Goal: Task Accomplishment & Management: Complete application form

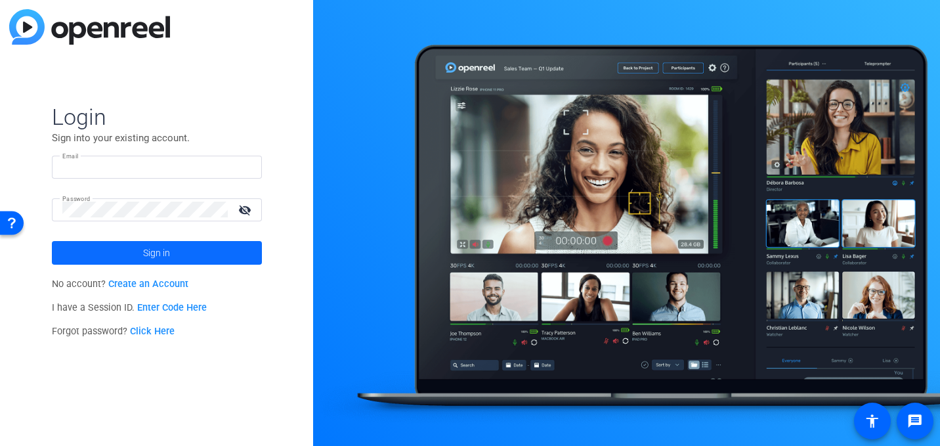
type input "[PERSON_NAME][EMAIL_ADDRESS][PERSON_NAME][DOMAIN_NAME]"
click at [172, 249] on span at bounding box center [157, 253] width 210 height 32
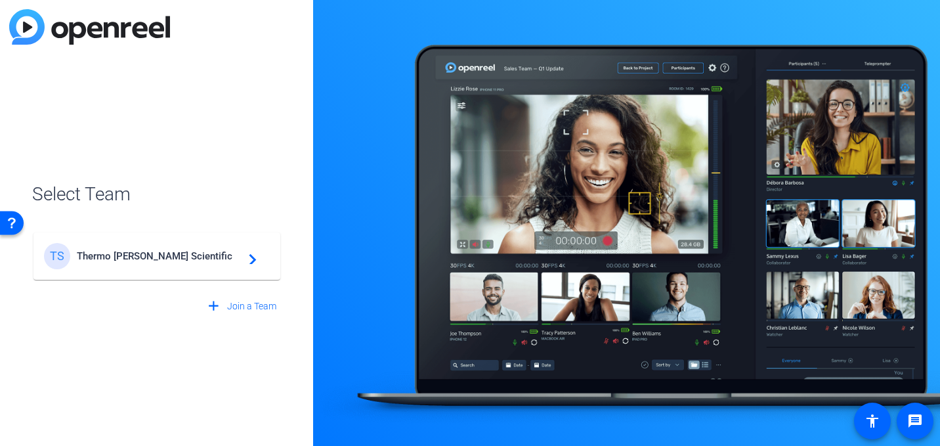
click at [167, 261] on span "Thermo [PERSON_NAME] Scientific" at bounding box center [159, 256] width 164 height 12
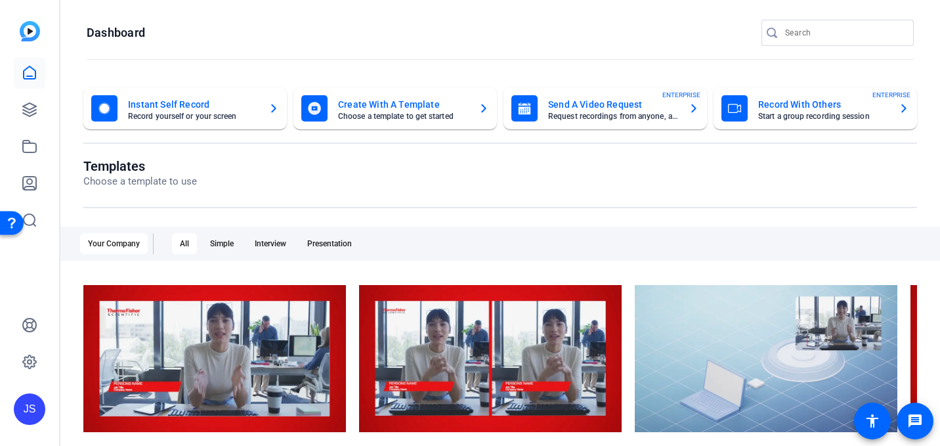
click at [631, 112] on mat-card-subtitle "Request recordings from anyone, anywhere" at bounding box center [613, 116] width 130 height 8
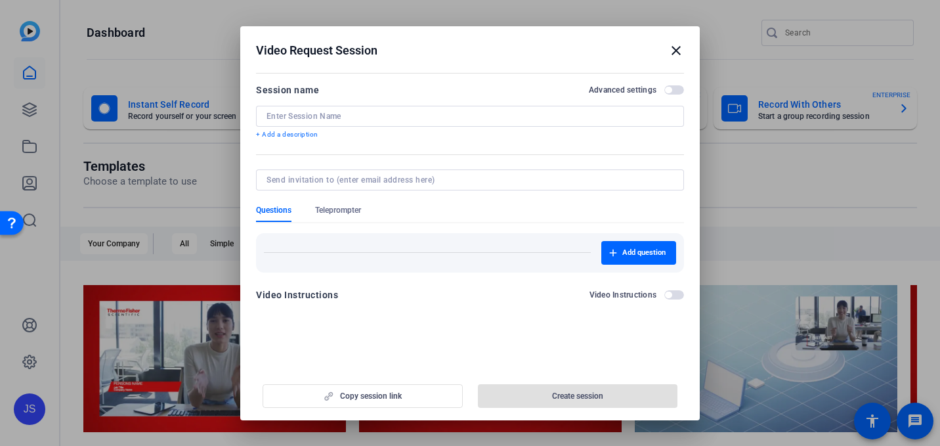
click at [309, 118] on input at bounding box center [470, 116] width 407 height 11
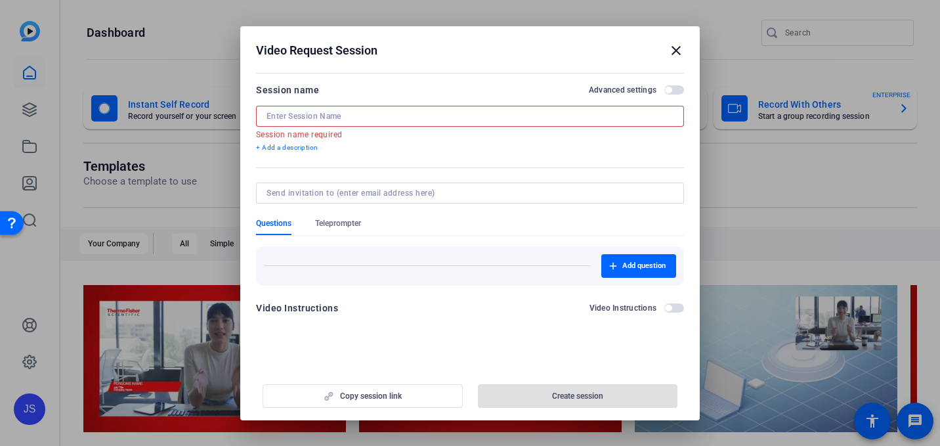
click at [425, 106] on div at bounding box center [470, 116] width 407 height 21
click at [374, 111] on input at bounding box center [470, 116] width 407 height 11
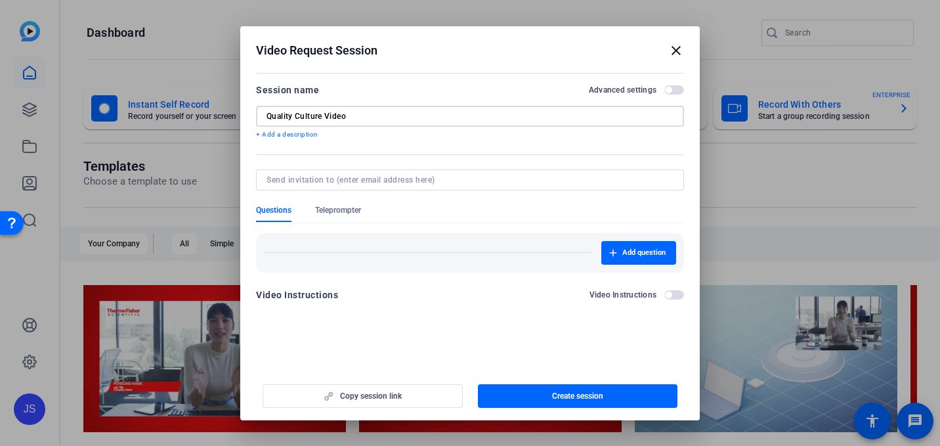
type input "Quality Culture Video"
click at [362, 180] on input at bounding box center [468, 180] width 402 height 11
click at [451, 146] on form "Session name Advanced settings Quality Culture Video + Add a description Questi…" at bounding box center [470, 196] width 428 height 228
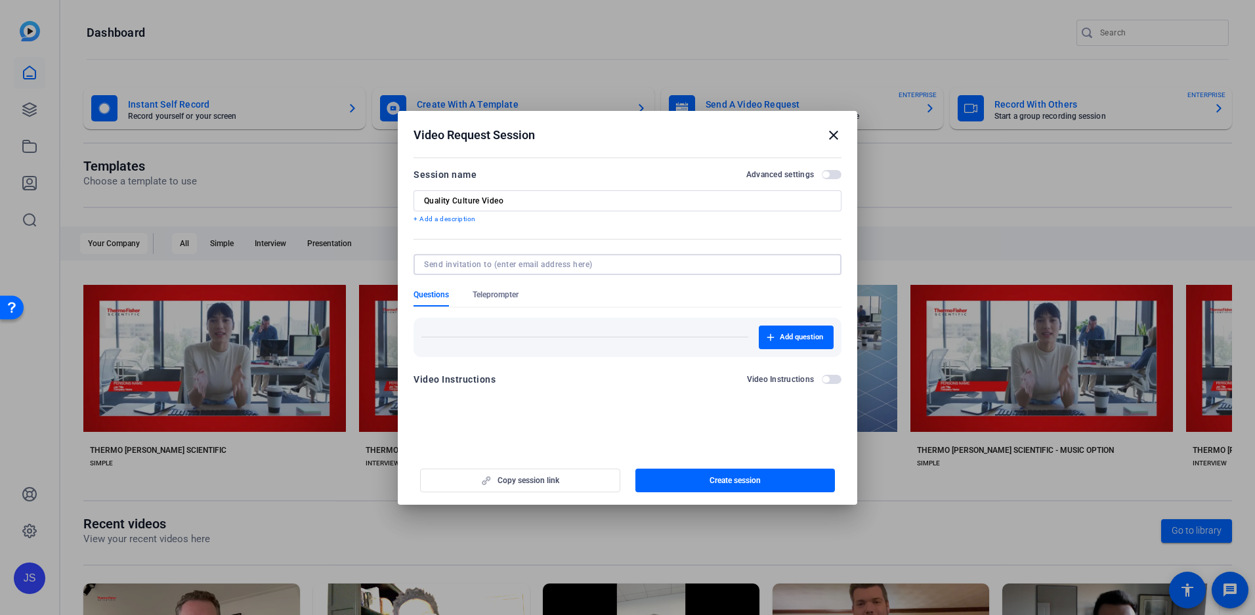
click at [452, 268] on input at bounding box center [625, 264] width 402 height 11
paste input "[EMAIL_ADDRESS][DOMAIN_NAME]"
type input "[EMAIL_ADDRESS][DOMAIN_NAME]"
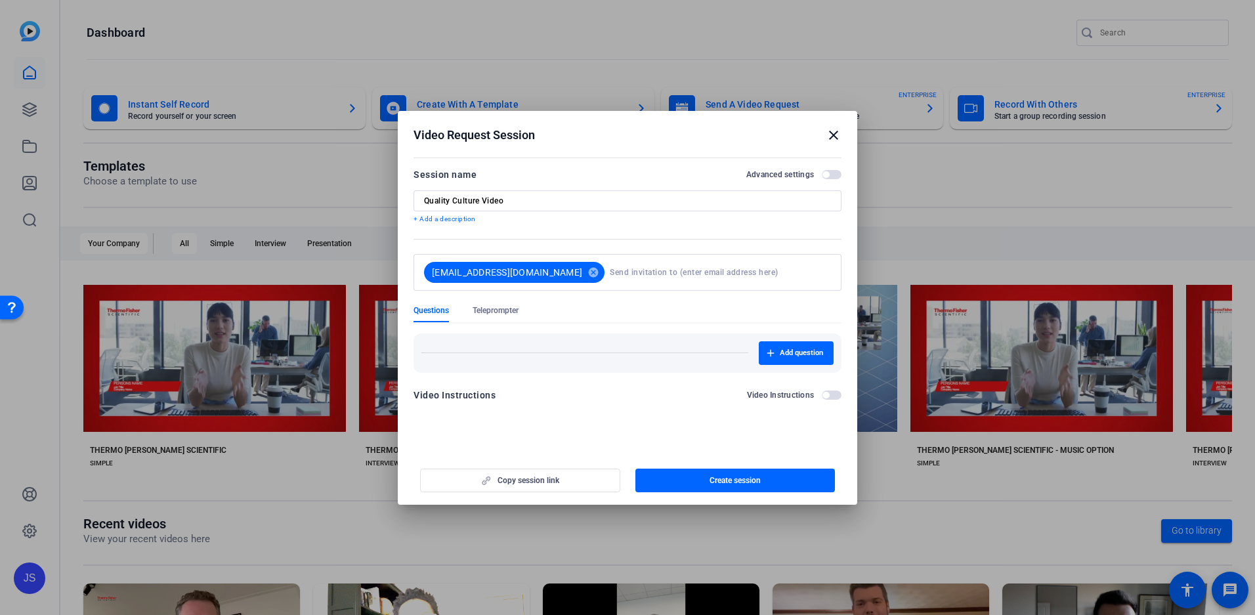
click at [696, 244] on form "Session name Advanced settings Quality Culture Video + Add a description [EMAIL…" at bounding box center [628, 289] width 428 height 244
click at [628, 268] on input at bounding box center [718, 272] width 216 height 26
paste input "[PERSON_NAME][EMAIL_ADDRESS][PERSON_NAME][DOMAIN_NAME]"
type input "[PERSON_NAME][EMAIL_ADDRESS][PERSON_NAME][DOMAIN_NAME]"
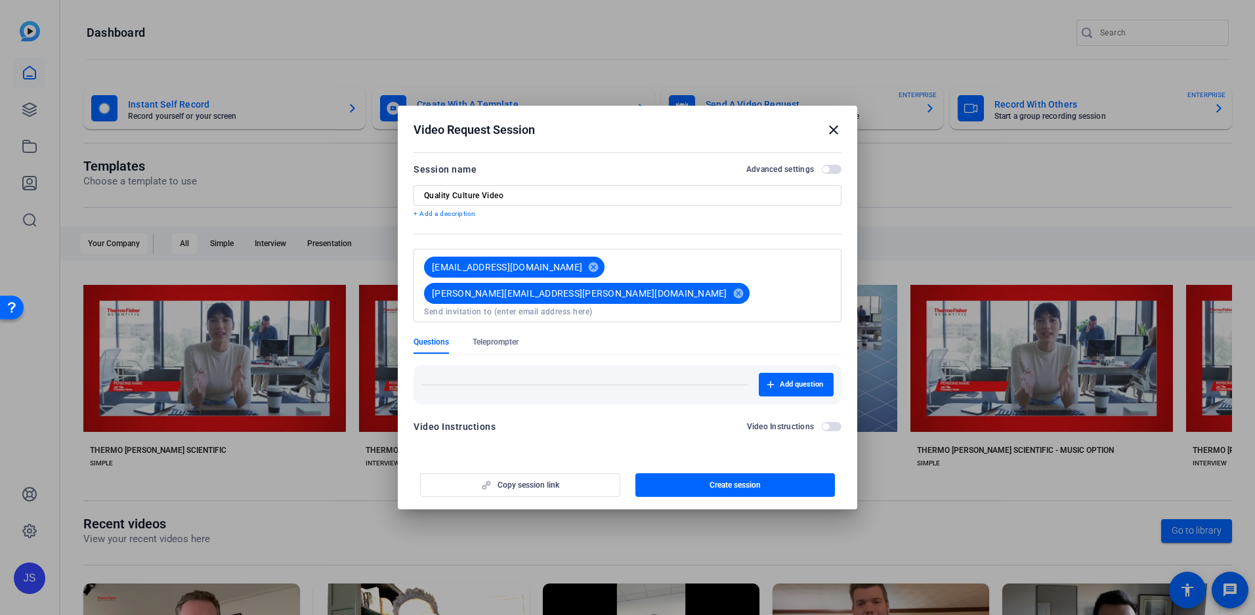
click at [640, 355] on div "Add question" at bounding box center [628, 379] width 428 height 49
click at [827, 307] on input at bounding box center [627, 312] width 407 height 11
paste input "[PERSON_NAME][EMAIL_ADDRESS][PERSON_NAME][DOMAIN_NAME]"
type input "[PERSON_NAME][EMAIL_ADDRESS][PERSON_NAME][DOMAIN_NAME]"
click at [650, 373] on div "Add question" at bounding box center [627, 385] width 412 height 24
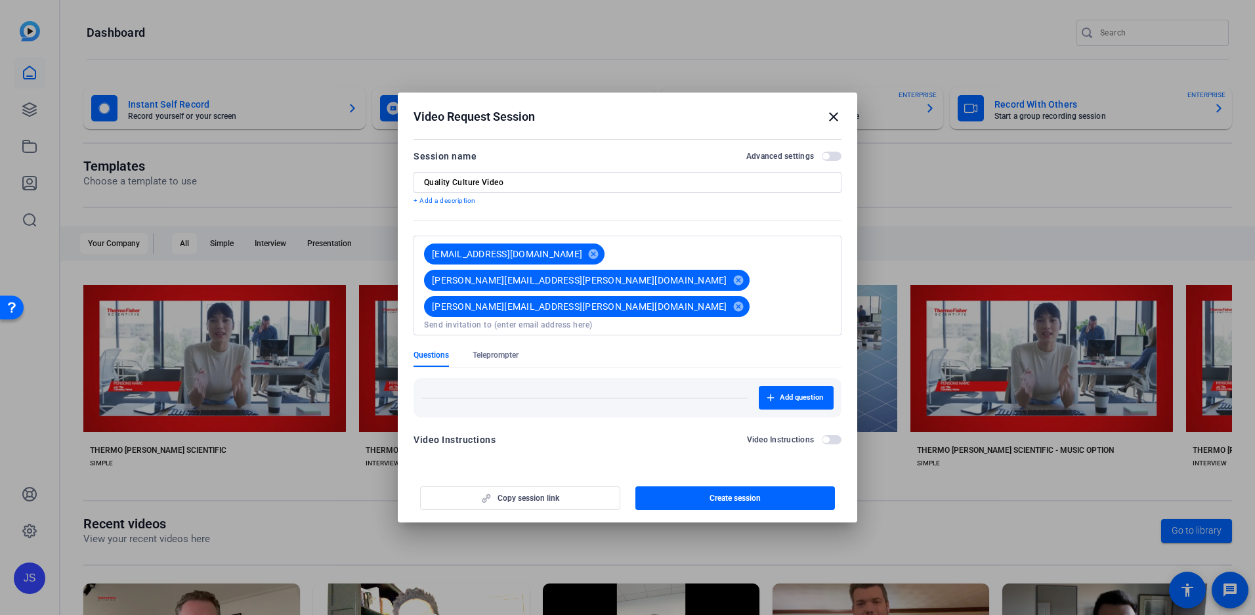
click at [610, 320] on input at bounding box center [627, 325] width 407 height 11
paste input "[PERSON_NAME][EMAIL_ADDRESS][PERSON_NAME][DOMAIN_NAME]"
type input "[PERSON_NAME][EMAIL_ADDRESS][PERSON_NAME][DOMAIN_NAME]"
click at [552, 335] on form "Session name Advanced settings Quality Culture Video + Add a description [EMAIL…" at bounding box center [628, 301] width 428 height 307
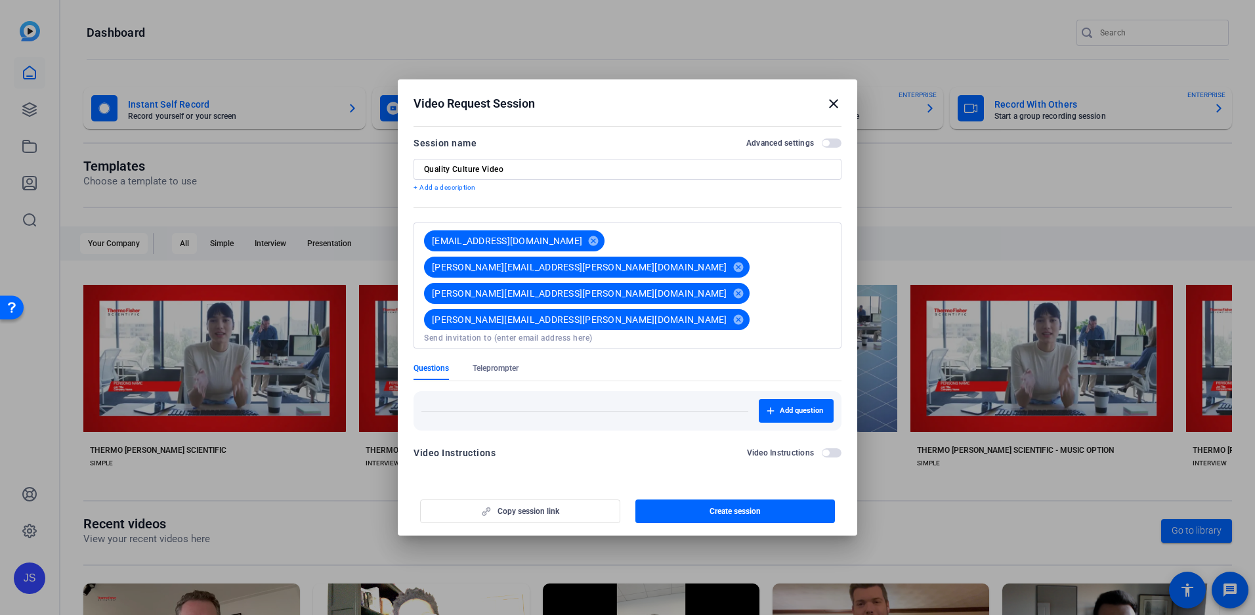
click at [786, 333] on input at bounding box center [627, 338] width 407 height 11
paste input "[PERSON_NAME][EMAIL_ADDRESS][PERSON_NAME][DOMAIN_NAME]"
type input "[PERSON_NAME][EMAIL_ADDRESS][PERSON_NAME][DOMAIN_NAME]"
click at [624, 363] on mat-tab-group "Questions Teleprompter Add question" at bounding box center [628, 397] width 428 height 68
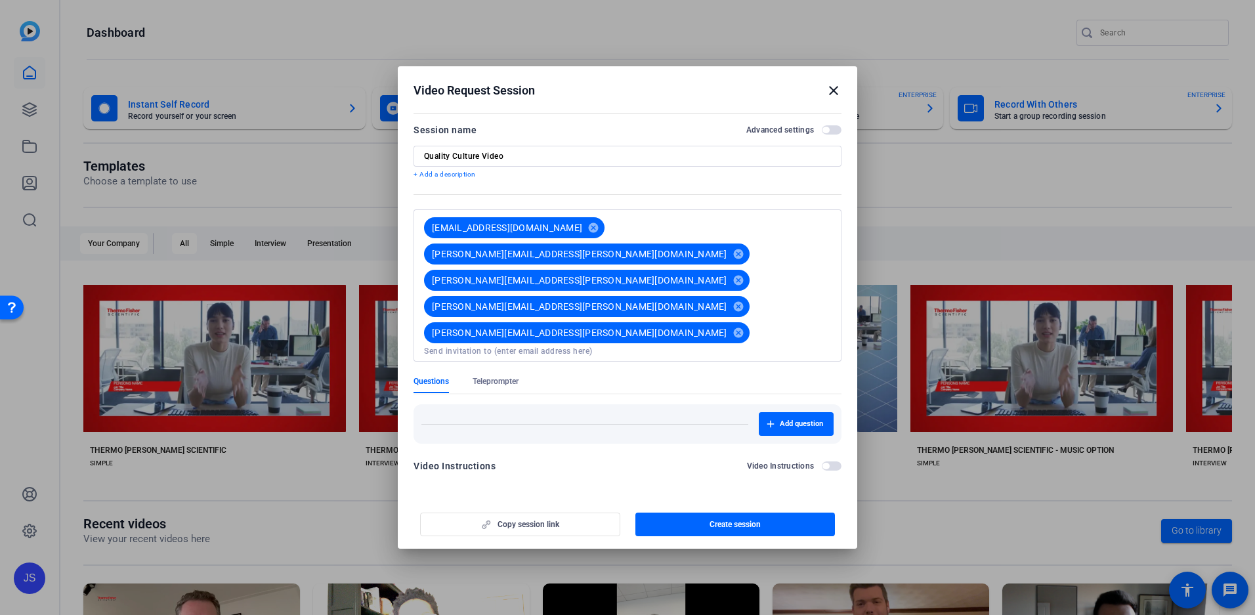
click at [685, 296] on span "[PERSON_NAME][EMAIL_ADDRESS][PERSON_NAME][DOMAIN_NAME]" at bounding box center [575, 306] width 303 height 21
click at [680, 346] on input at bounding box center [627, 351] width 407 height 11
paste input "[PERSON_NAME][EMAIL_ADDRESS][PERSON_NAME][DOMAIN_NAME]"
type input "[PERSON_NAME][EMAIL_ADDRESS][PERSON_NAME][DOMAIN_NAME]"
click at [573, 376] on mat-tab-group "Questions Teleprompter Add question" at bounding box center [628, 410] width 428 height 68
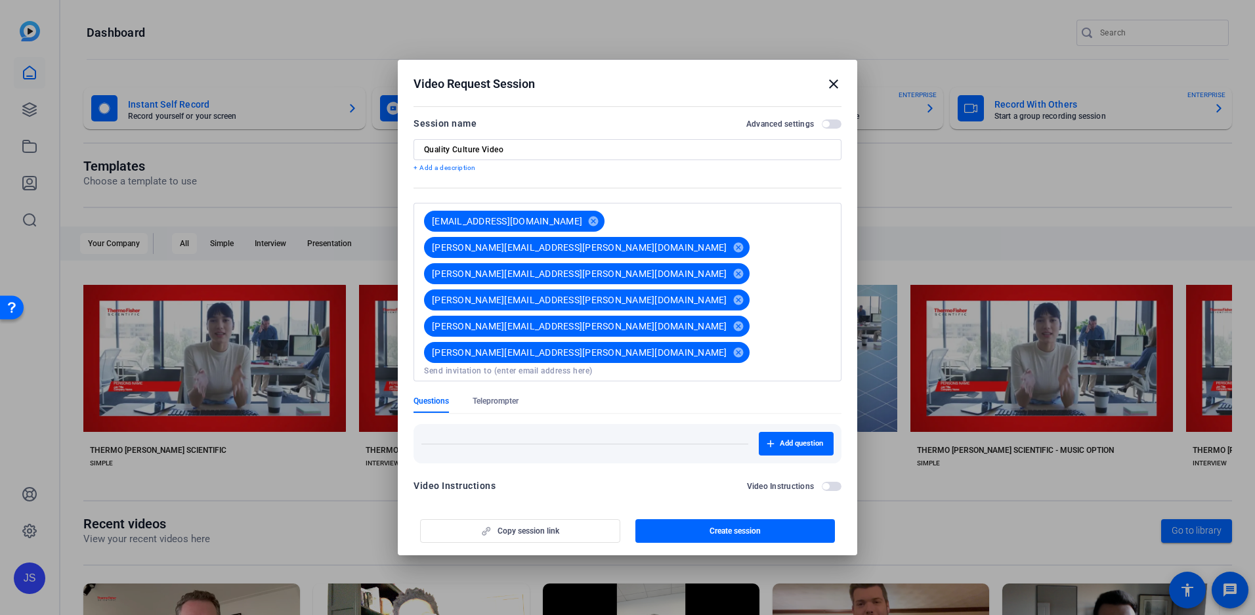
click at [548, 445] on div "Copy session link Create session" at bounding box center [628, 525] width 428 height 33
click at [693, 445] on span "button" at bounding box center [735, 531] width 200 height 32
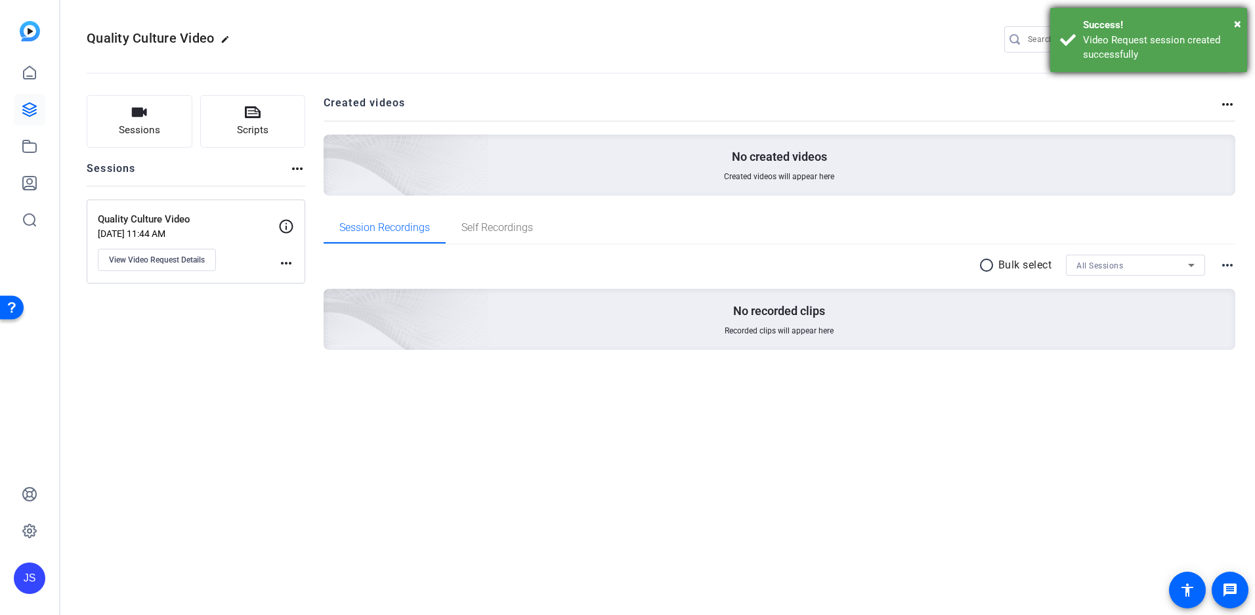
click at [939, 59] on div "Video Request session created successfully" at bounding box center [1160, 48] width 154 height 30
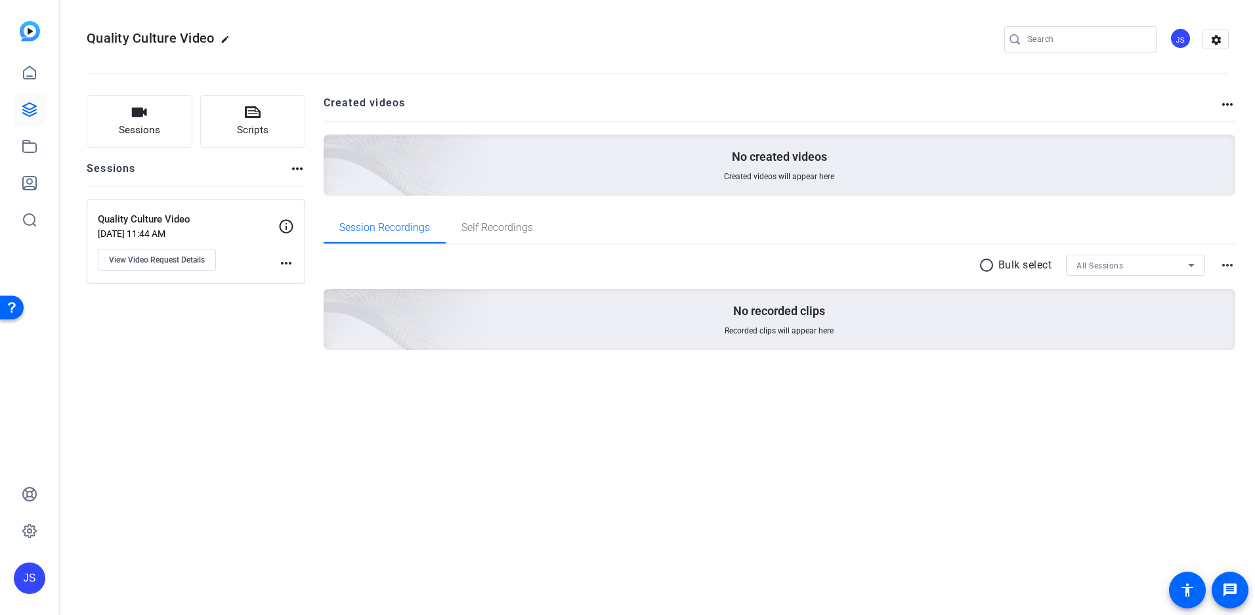
click at [295, 265] on div "Quality Culture Video [DATE] 11:44 AM View Video Request Details more_horiz" at bounding box center [196, 242] width 219 height 84
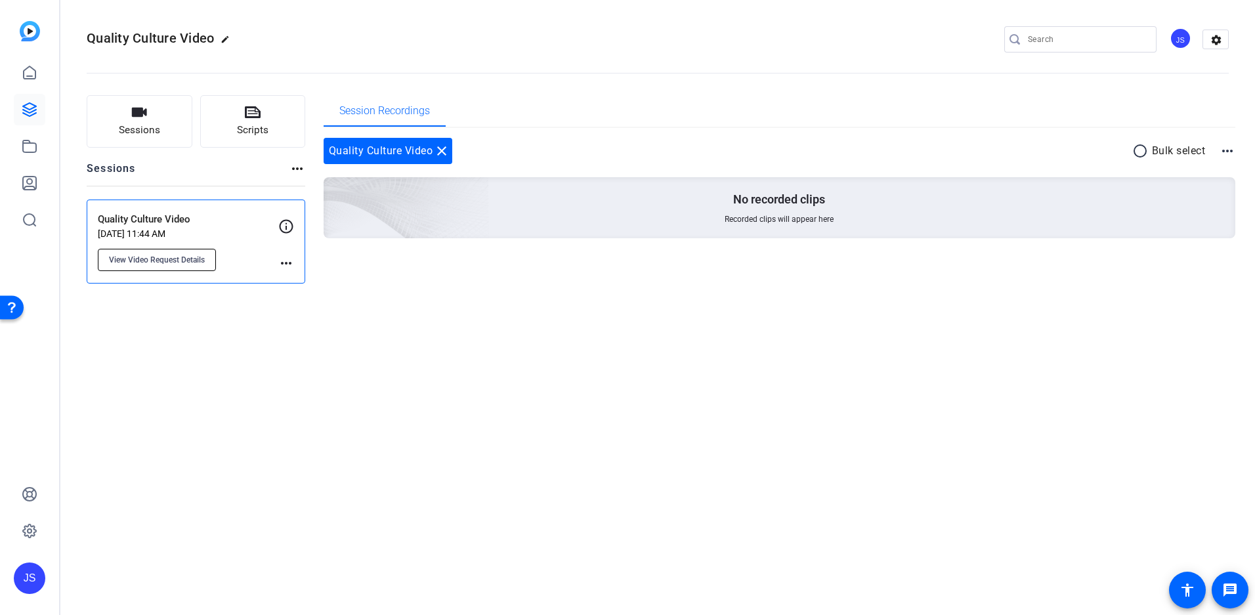
click at [207, 263] on button "View Video Request Details" at bounding box center [157, 260] width 118 height 22
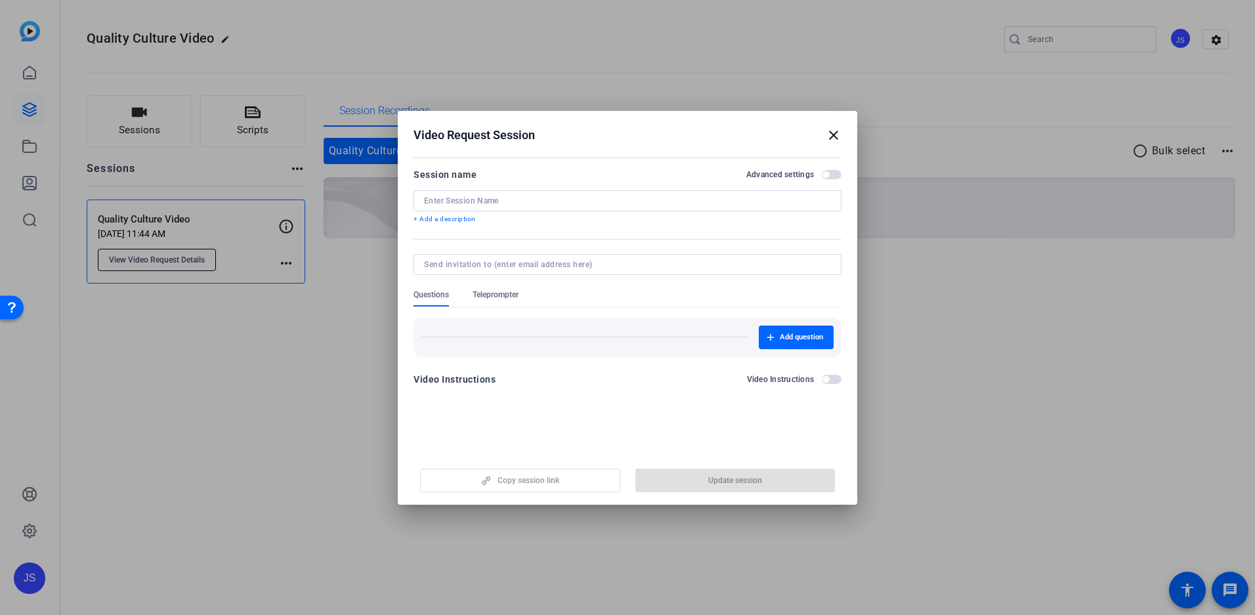
type input "Quality Culture Video"
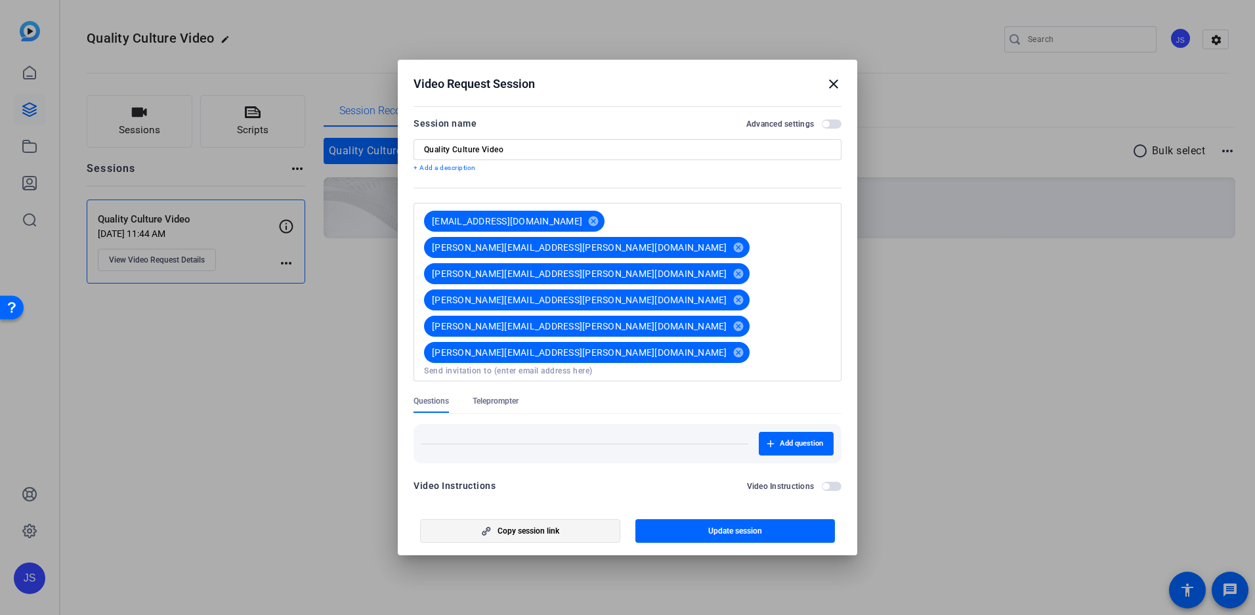
click at [470, 445] on span "button" at bounding box center [520, 531] width 199 height 32
click at [835, 92] on mat-icon "close" at bounding box center [834, 84] width 16 height 16
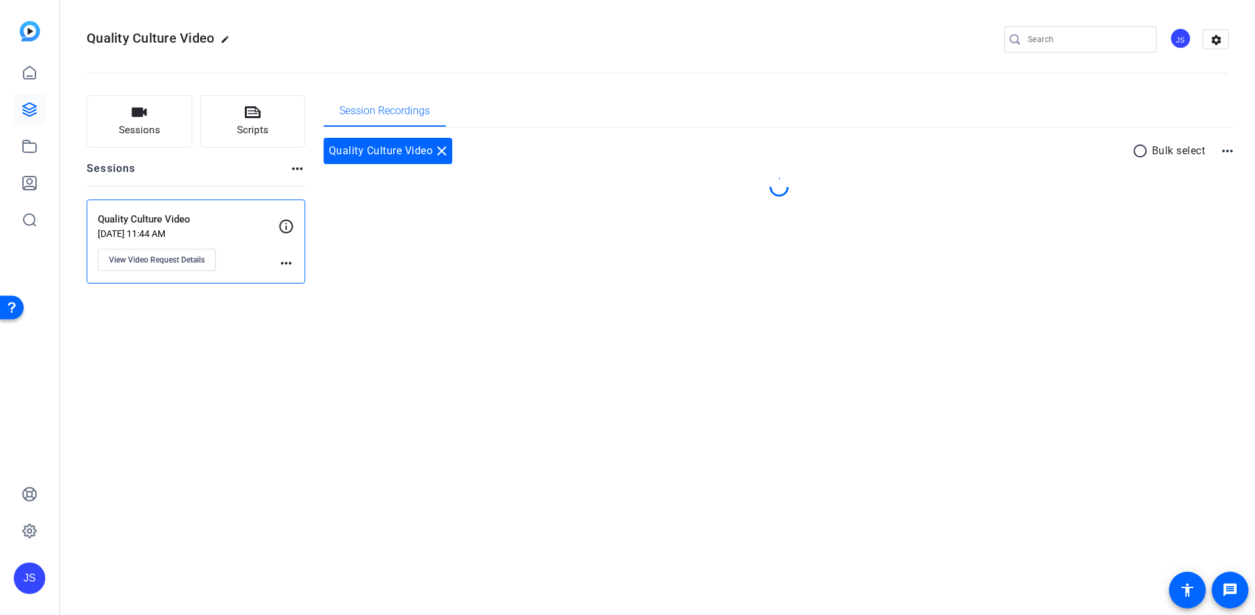
click at [884, 136] on div "Quality Culture Video close radio_button_unchecked Bulk select more_horiz" at bounding box center [780, 183] width 912 height 111
